Goal: Find contact information: Find work email

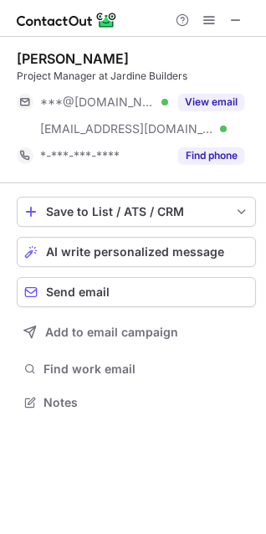
scroll to position [390, 266]
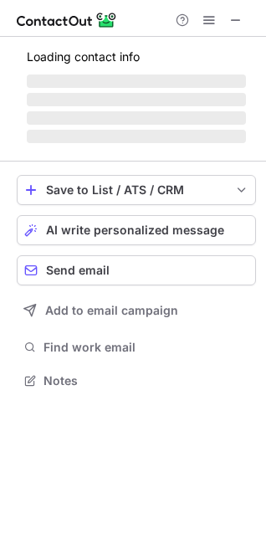
scroll to position [405, 266]
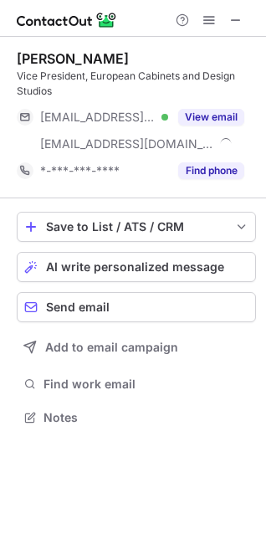
scroll to position [405, 266]
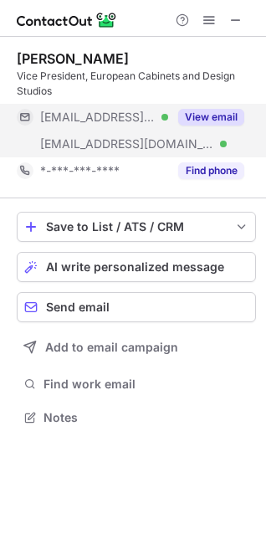
click at [203, 114] on button "View email" at bounding box center [211, 117] width 66 height 17
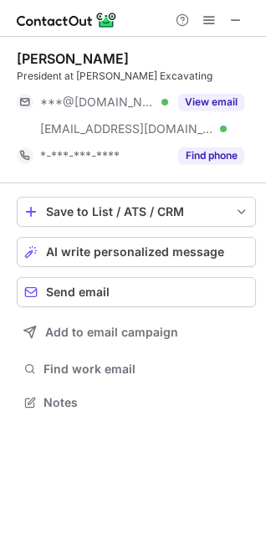
scroll to position [390, 266]
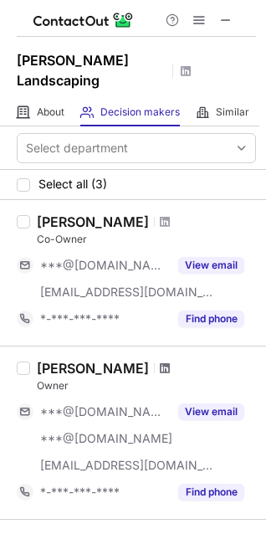
click at [160, 362] on span at bounding box center [165, 368] width 10 height 13
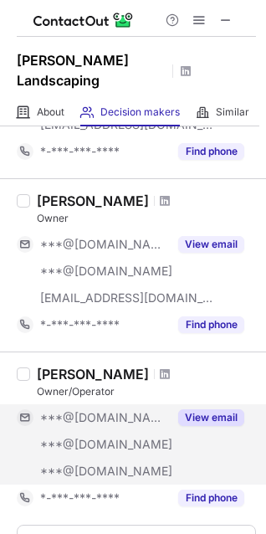
scroll to position [84, 0]
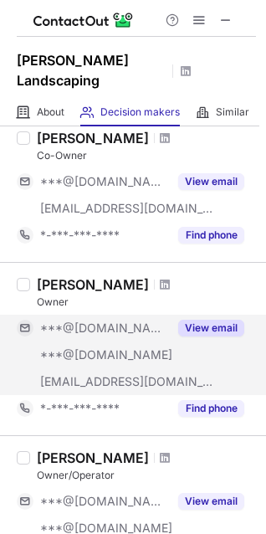
click at [215, 320] on button "View email" at bounding box center [211, 328] width 66 height 17
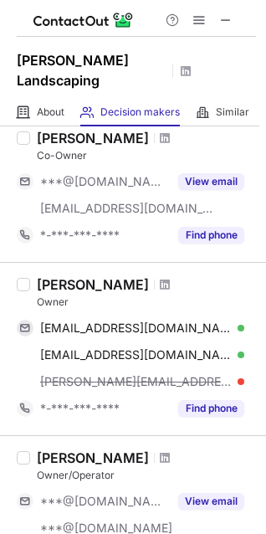
click at [235, 374] on div "[PERSON_NAME][EMAIL_ADDRESS][DOMAIN_NAME]" at bounding box center [142, 381] width 204 height 15
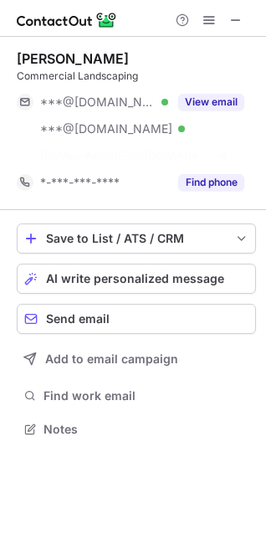
scroll to position [390, 266]
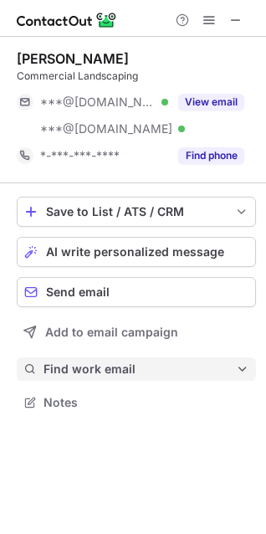
click at [105, 369] on span "Find work email" at bounding box center [140, 369] width 193 height 15
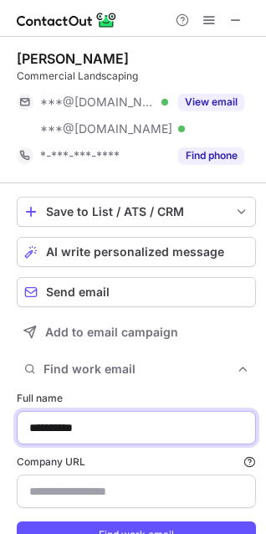
click at [49, 434] on input "**********" at bounding box center [136, 427] width 239 height 33
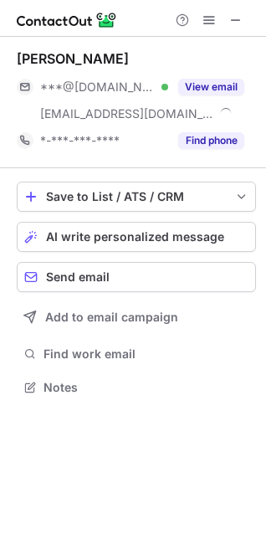
scroll to position [375, 266]
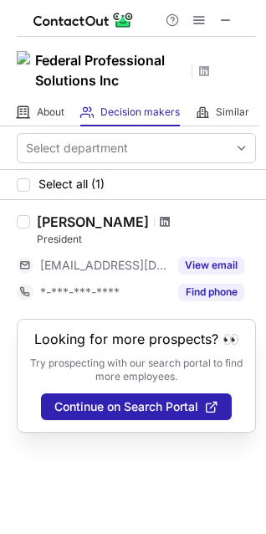
click at [160, 224] on span at bounding box center [165, 221] width 10 height 13
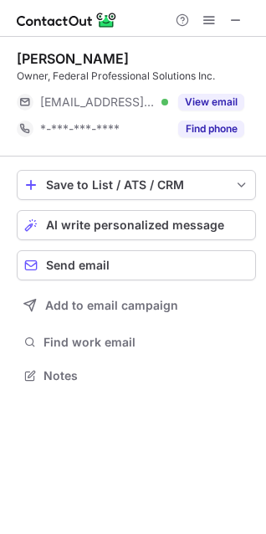
scroll to position [8, 8]
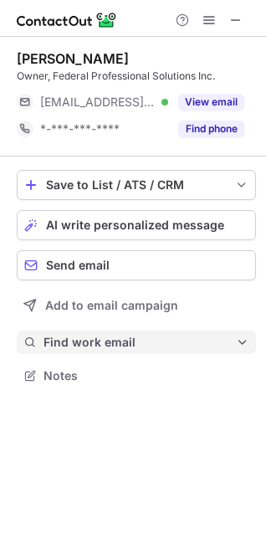
click at [79, 340] on span "Find work email" at bounding box center [140, 342] width 193 height 15
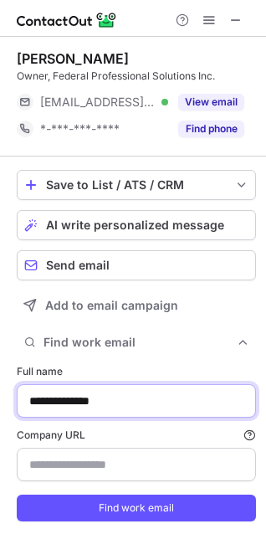
click at [59, 392] on input "**********" at bounding box center [136, 400] width 239 height 33
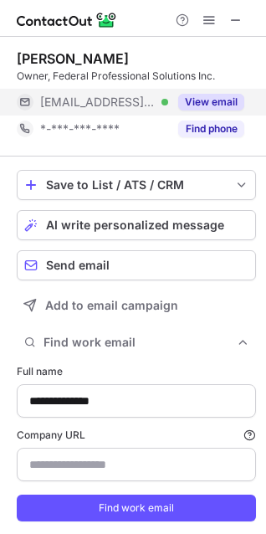
click at [217, 98] on button "View email" at bounding box center [211, 102] width 66 height 17
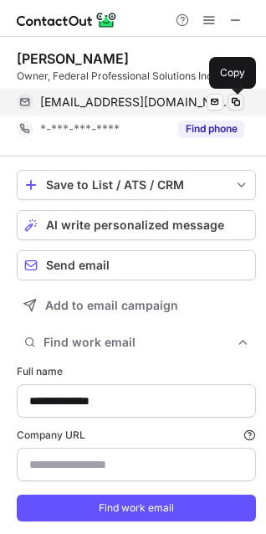
click at [237, 99] on span at bounding box center [235, 101] width 13 height 13
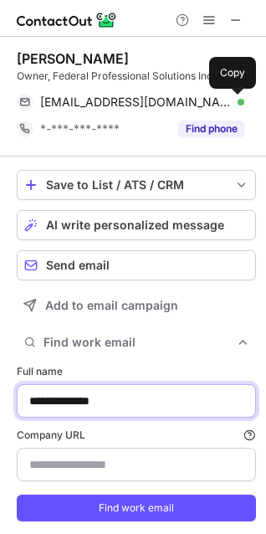
click at [33, 393] on input "**********" at bounding box center [136, 400] width 239 height 33
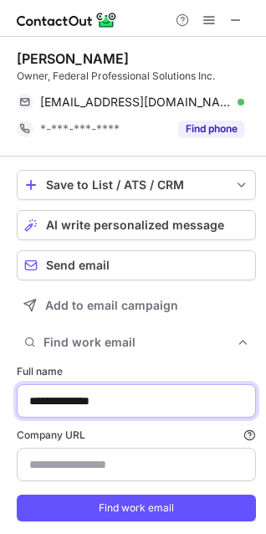
click at [33, 393] on input "**********" at bounding box center [136, 400] width 239 height 33
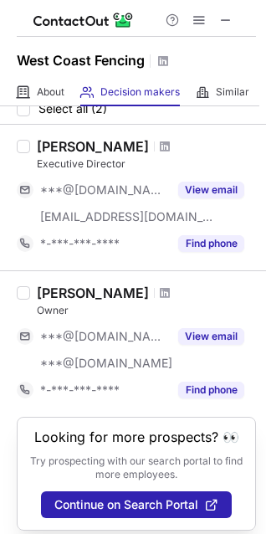
scroll to position [80, 0]
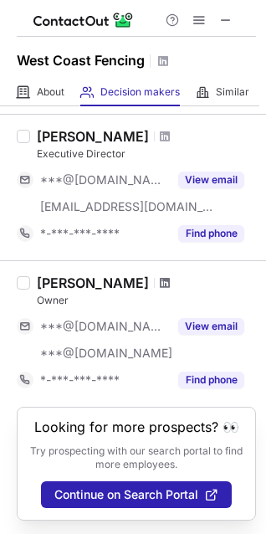
click at [160, 276] on span at bounding box center [165, 282] width 10 height 13
click at [160, 130] on span at bounding box center [165, 136] width 10 height 13
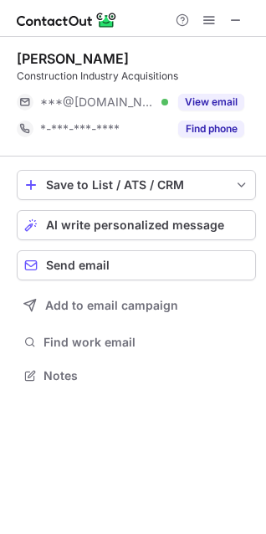
scroll to position [8, 8]
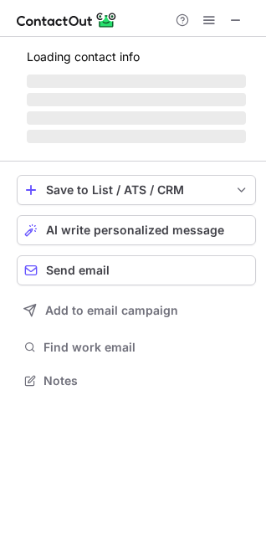
scroll to position [390, 266]
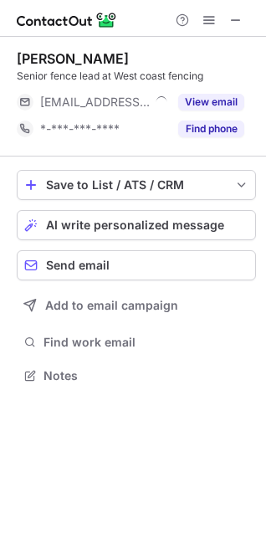
scroll to position [8, 8]
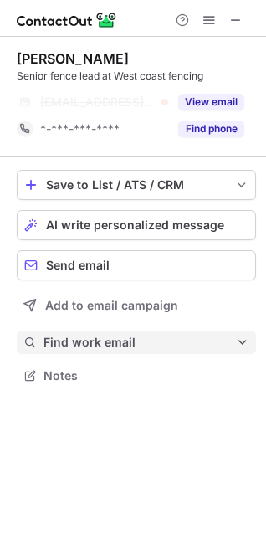
click at [86, 331] on button "Find work email" at bounding box center [136, 342] width 239 height 23
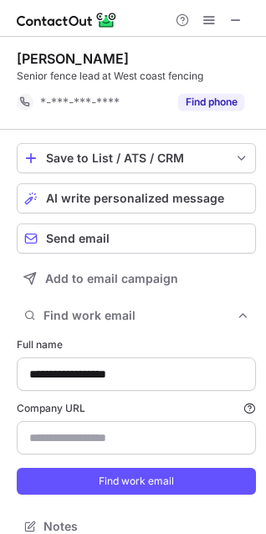
scroll to position [514, 254]
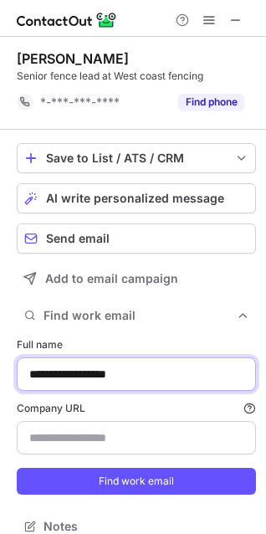
click at [81, 367] on input "**********" at bounding box center [136, 373] width 239 height 33
click at [81, 369] on input "**********" at bounding box center [136, 373] width 239 height 33
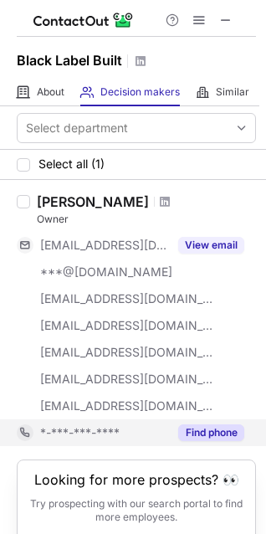
scroll to position [67, 0]
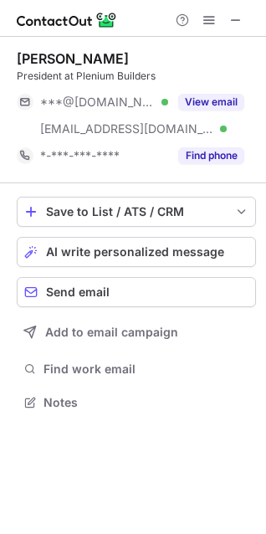
scroll to position [390, 266]
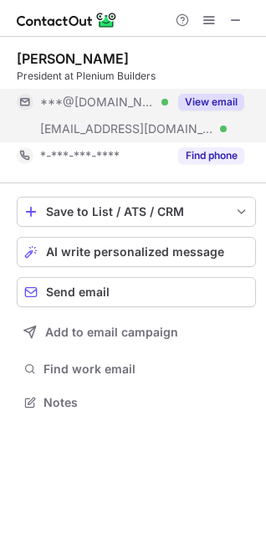
click at [217, 108] on button "View email" at bounding box center [211, 102] width 66 height 17
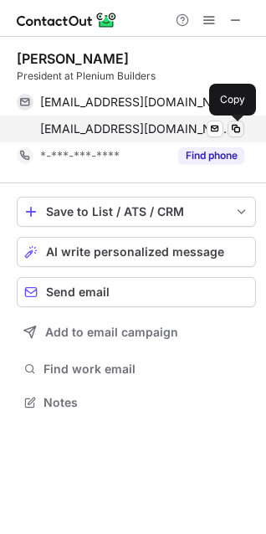
click at [234, 131] on span at bounding box center [235, 128] width 13 height 13
